Goal: Task Accomplishment & Management: Manage account settings

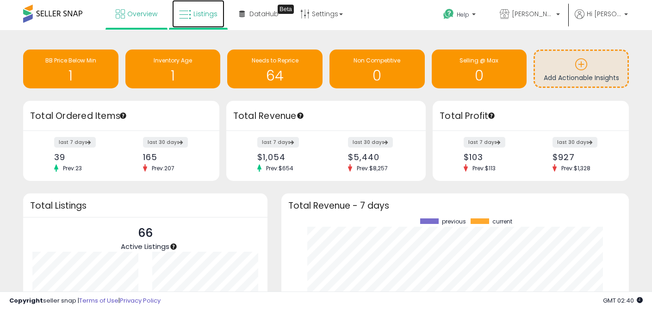
click at [204, 18] on link "Listings" at bounding box center [198, 14] width 52 height 28
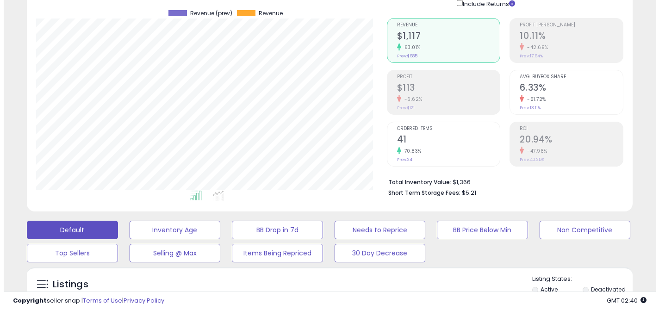
scroll to position [187, 0]
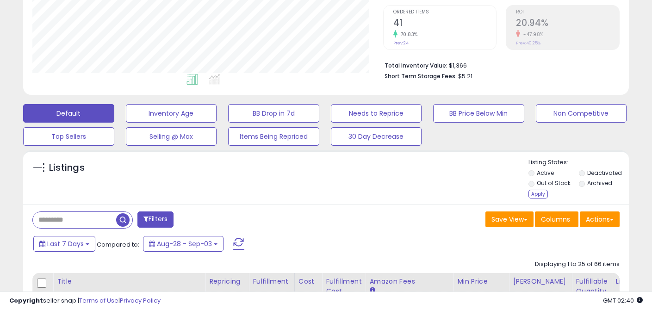
click at [532, 193] on div "Apply" at bounding box center [537, 194] width 19 height 9
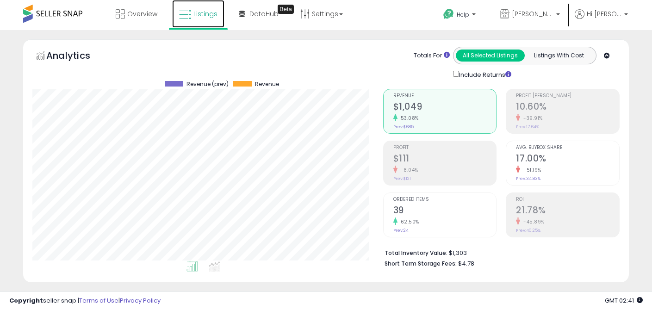
click at [190, 14] on link "Listings" at bounding box center [198, 14] width 52 height 28
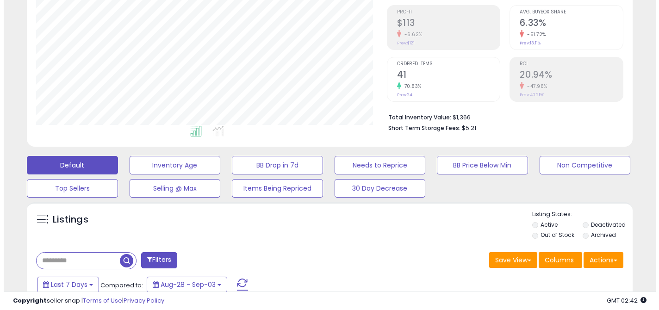
scroll to position [256, 0]
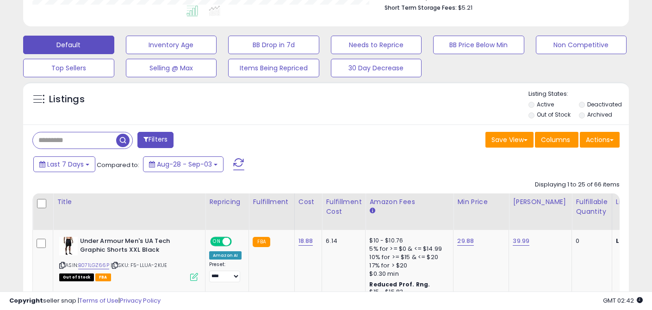
click at [557, 112] on label "Out of Stock" at bounding box center [553, 115] width 34 height 8
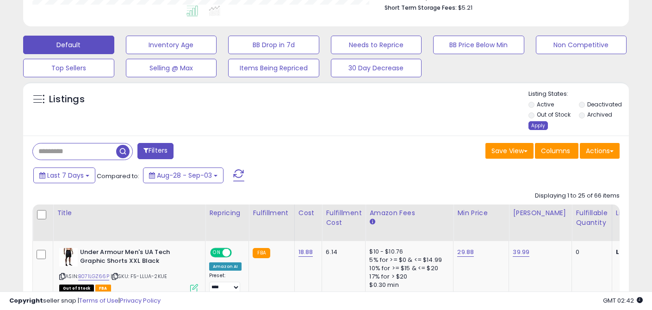
click at [533, 125] on div "Apply" at bounding box center [537, 125] width 19 height 9
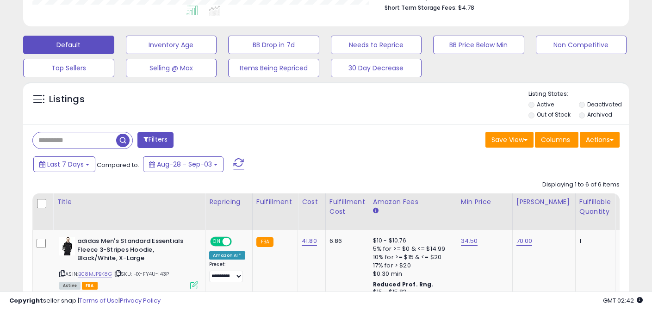
scroll to position [190, 350]
click at [189, 166] on span "Aug-28 - Sep-03" at bounding box center [184, 164] width 55 height 9
click at [305, 166] on div "Last 7 Days Compared to: Aug-28 - Sep-03" at bounding box center [251, 165] width 440 height 21
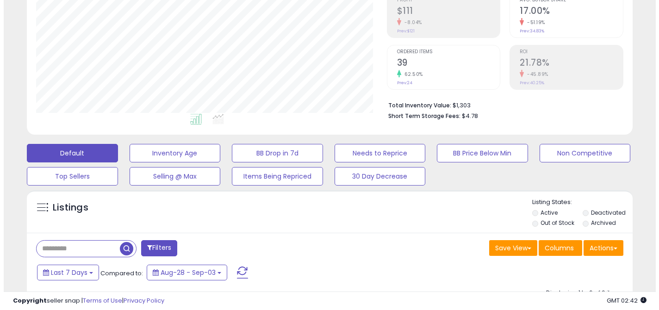
scroll to position [188, 0]
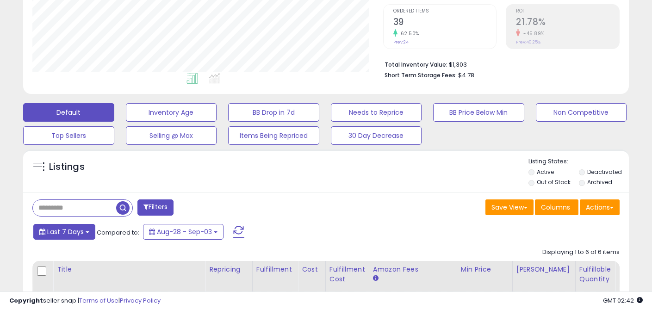
click at [86, 232] on b at bounding box center [88, 232] width 4 height 2
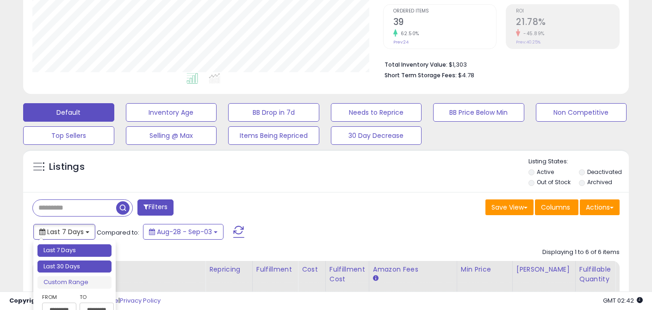
type input "**********"
click at [73, 267] on li "Last 30 Days" at bounding box center [74, 266] width 74 height 12
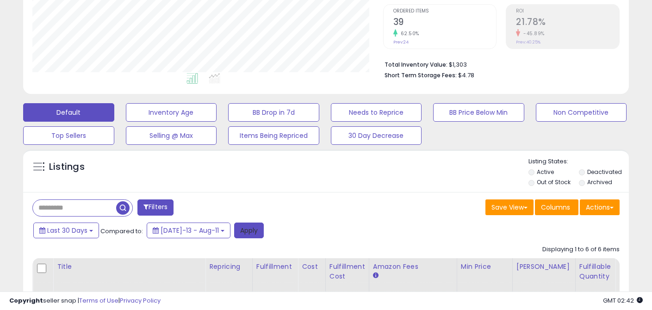
click at [237, 228] on button "Apply" at bounding box center [249, 230] width 30 height 16
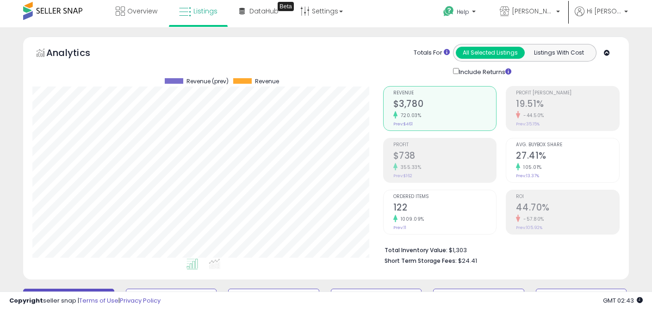
scroll to position [0, 0]
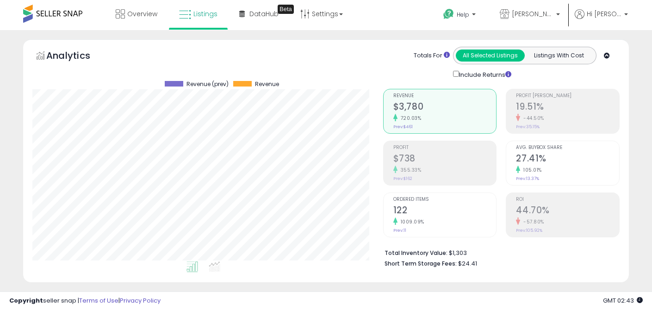
click at [68, 15] on span at bounding box center [52, 14] width 59 height 18
click at [66, 13] on span at bounding box center [52, 14] width 59 height 18
click at [144, 13] on span "Overview" at bounding box center [142, 13] width 30 height 9
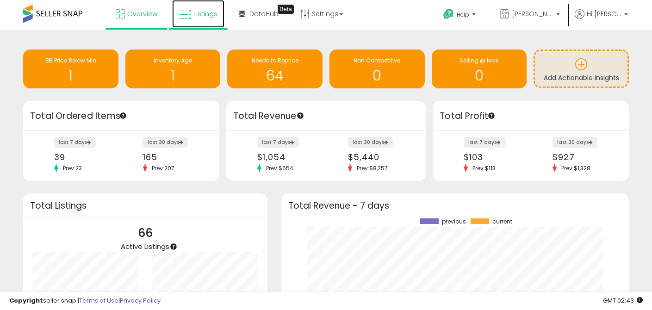
click at [208, 18] on span "Listings" at bounding box center [205, 13] width 24 height 9
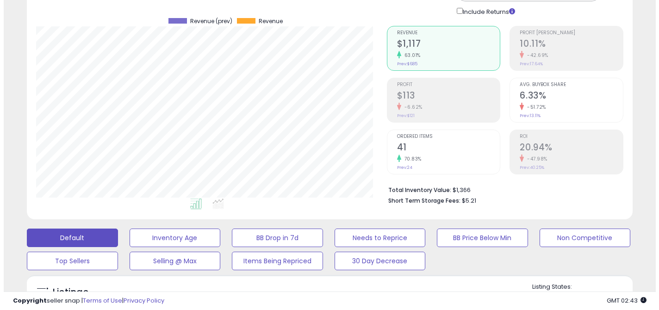
scroll to position [173, 0]
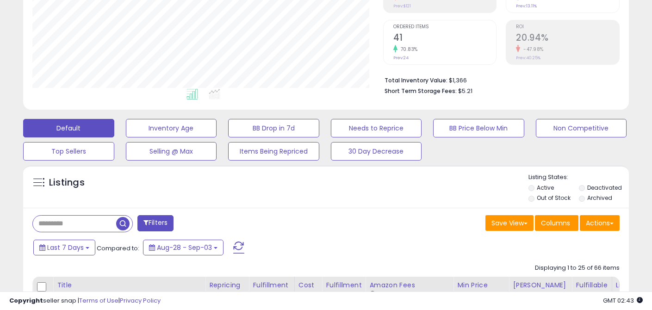
click at [535, 199] on li "Out of Stock" at bounding box center [552, 199] width 49 height 10
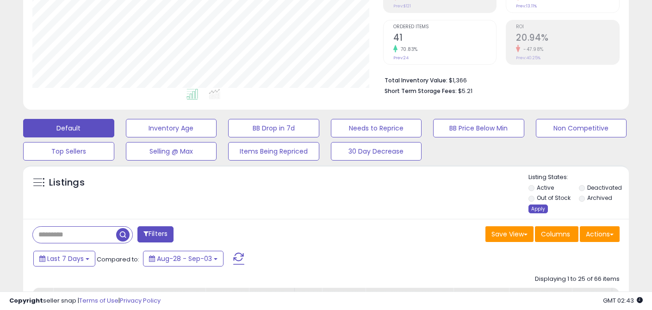
click at [534, 207] on div "Apply" at bounding box center [537, 208] width 19 height 9
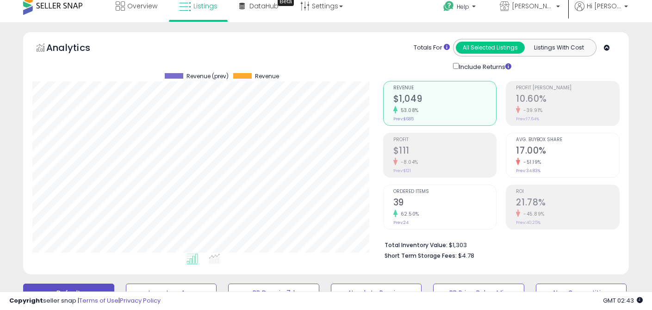
scroll to position [3, 0]
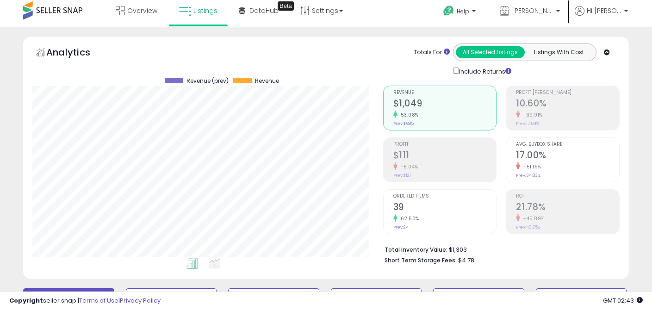
click at [605, 52] on icon at bounding box center [607, 52] width 6 height 6
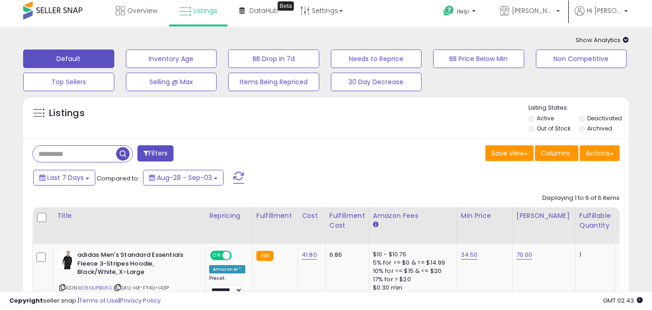
click at [625, 39] on icon at bounding box center [625, 40] width 6 height 6
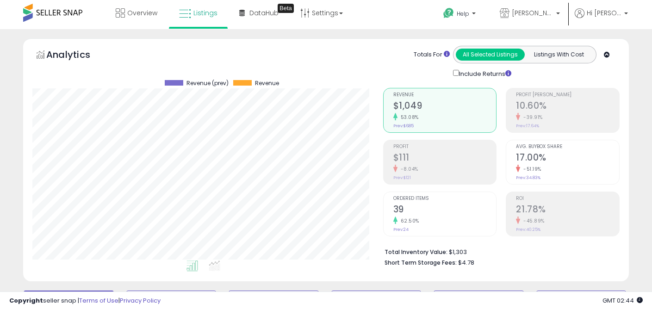
scroll to position [0, 0]
